Goal: Find specific page/section: Find specific page/section

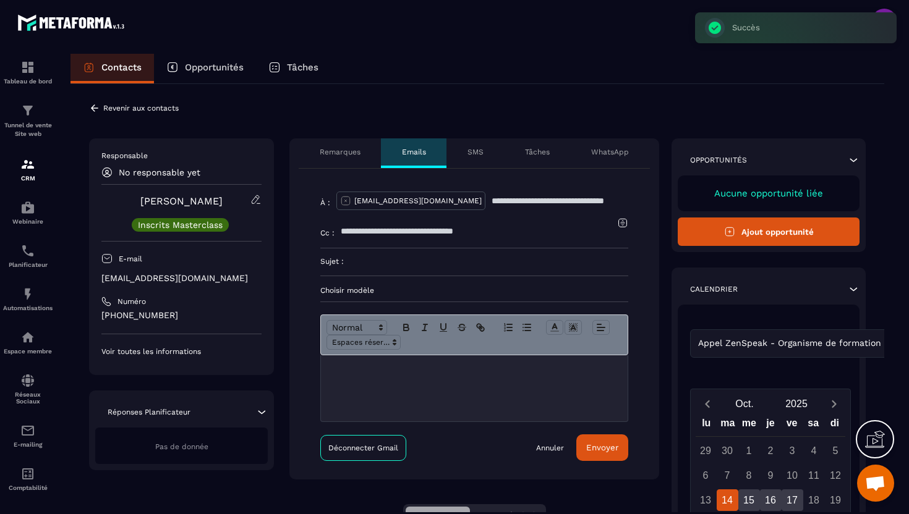
drag, startPoint x: 242, startPoint y: 275, endPoint x: 101, endPoint y: 278, distance: 140.9
click at [101, 278] on p "[EMAIL_ADDRESS][DOMAIN_NAME]" at bounding box center [181, 279] width 160 height 12
copy p "[EMAIL_ADDRESS][DOMAIN_NAME]"
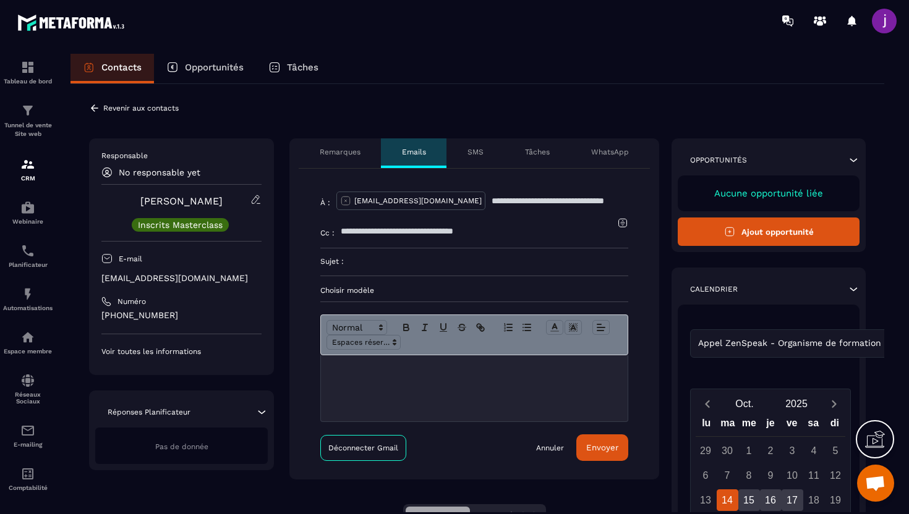
click at [86, 108] on div "**********" at bounding box center [476, 415] width 813 height 662
click at [93, 109] on icon at bounding box center [94, 108] width 11 height 11
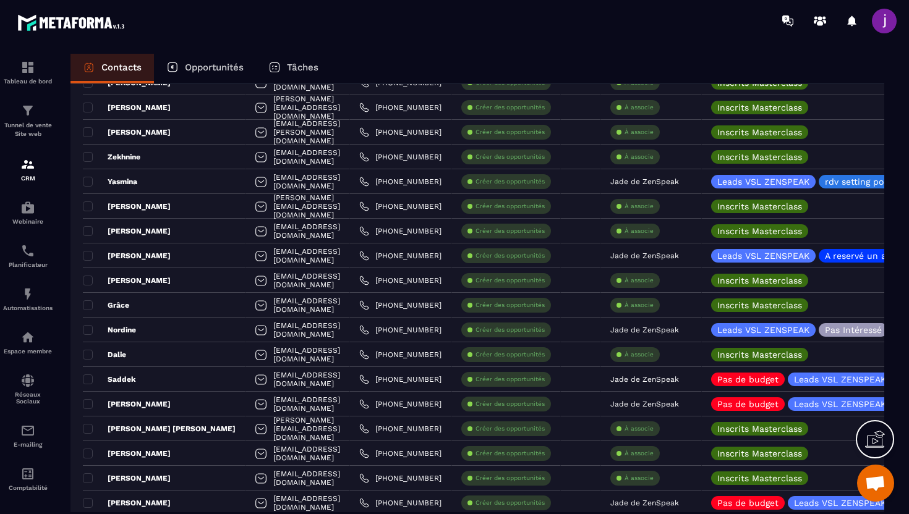
scroll to position [614, 0]
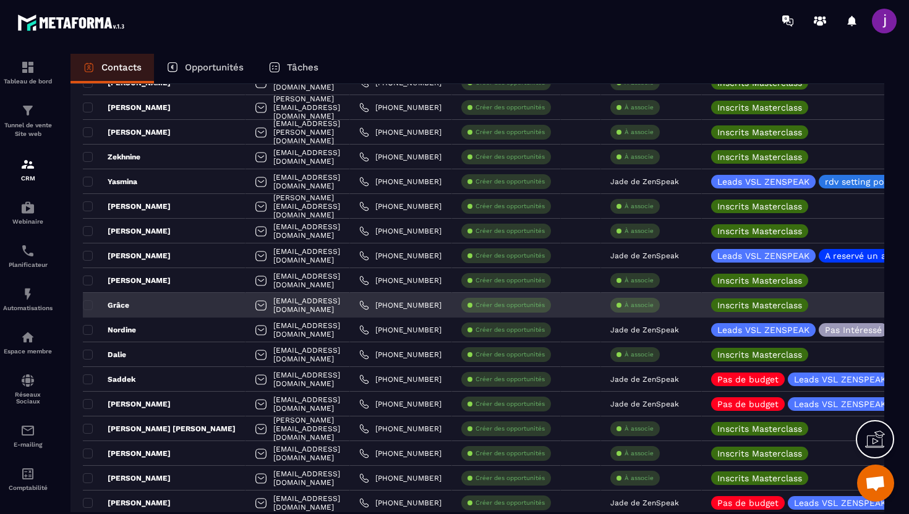
click at [162, 307] on div "Grâce" at bounding box center [164, 305] width 163 height 25
